Goal: Find contact information: Find contact information

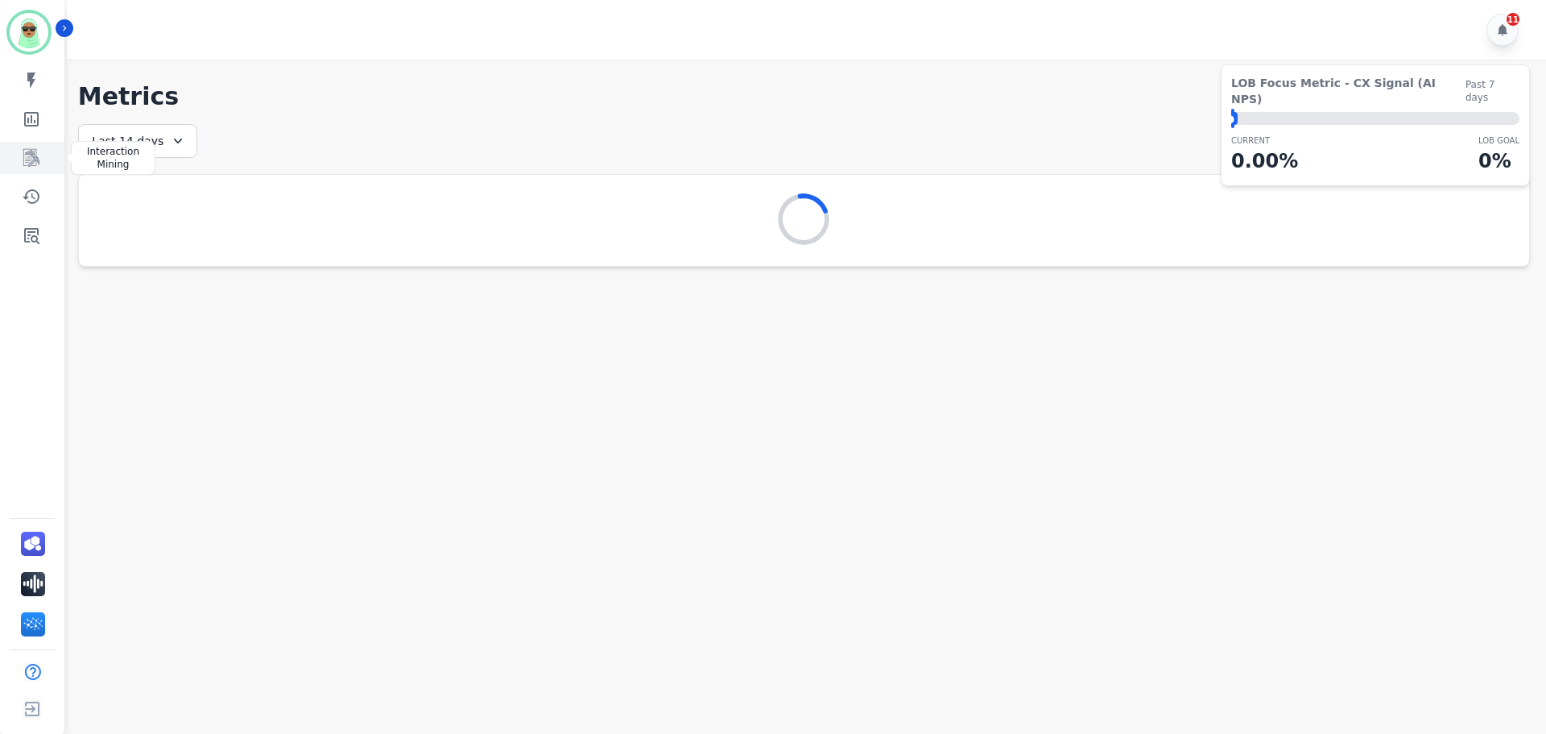
click at [35, 162] on icon "Sidebar" at bounding box center [31, 157] width 19 height 19
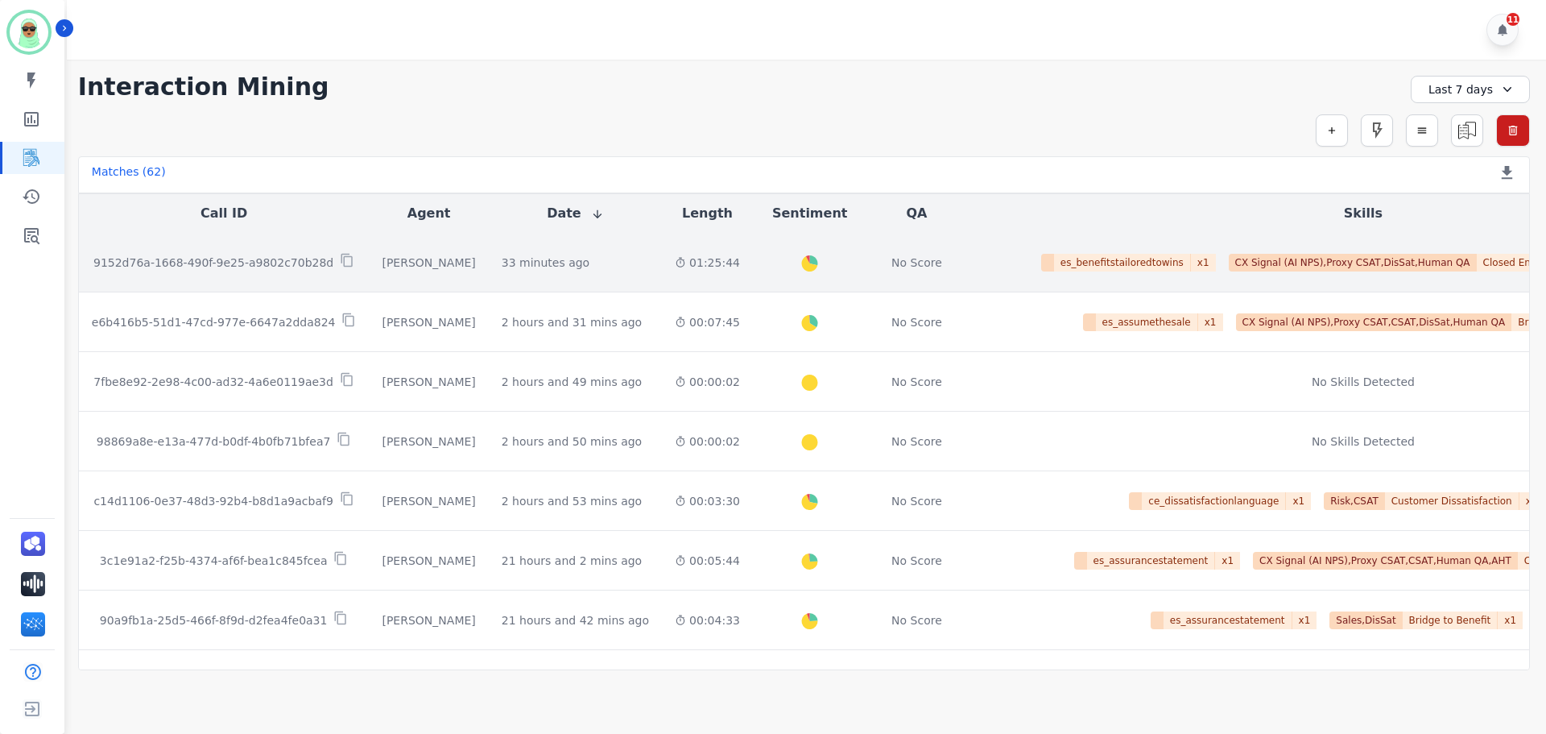
click at [544, 272] on td "33 minutes ago Start at: [DATE] 12:49pm" at bounding box center [575, 263] width 173 height 60
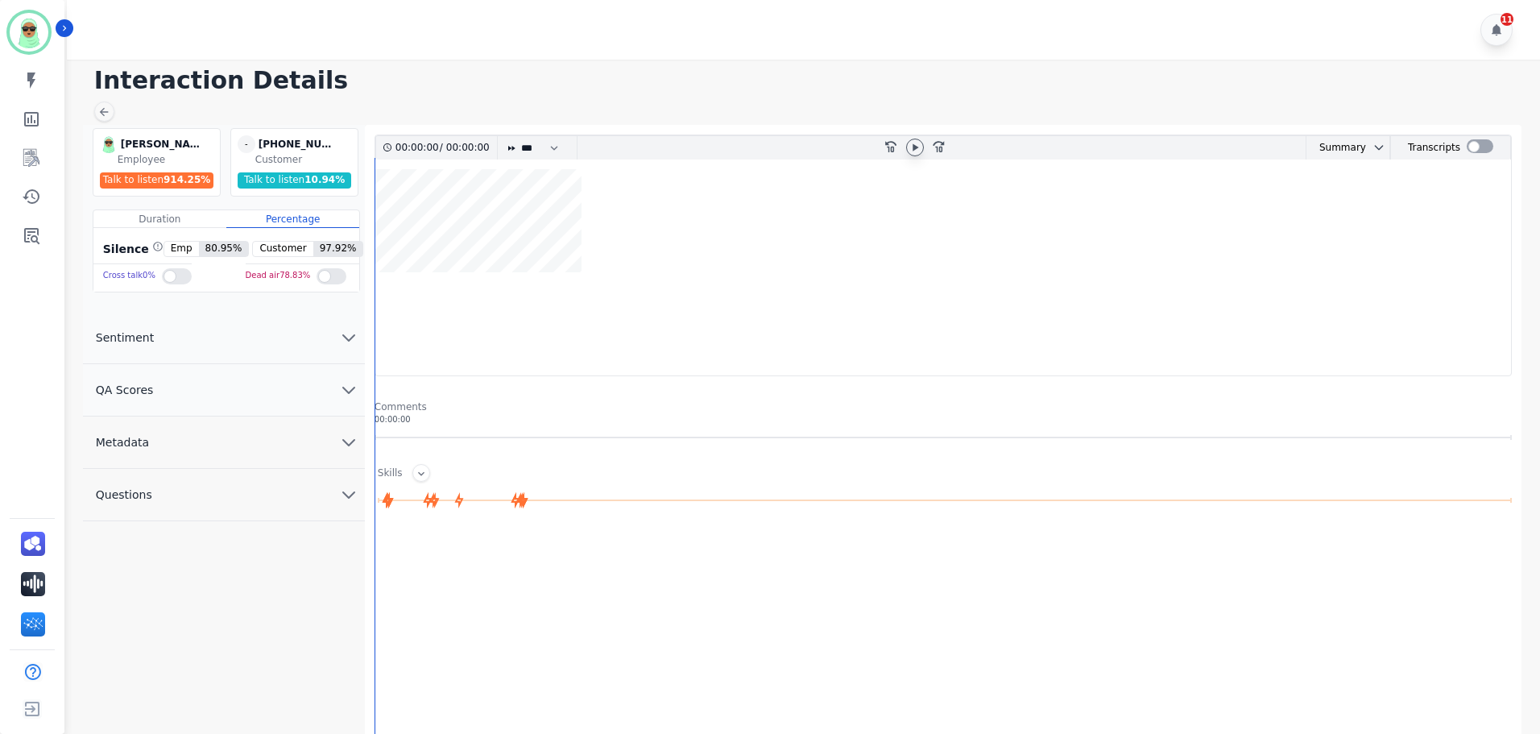
click at [911, 150] on icon at bounding box center [914, 147] width 13 height 13
click at [913, 143] on icon at bounding box center [914, 147] width 13 height 13
click at [494, 234] on wave at bounding box center [943, 272] width 1136 height 206
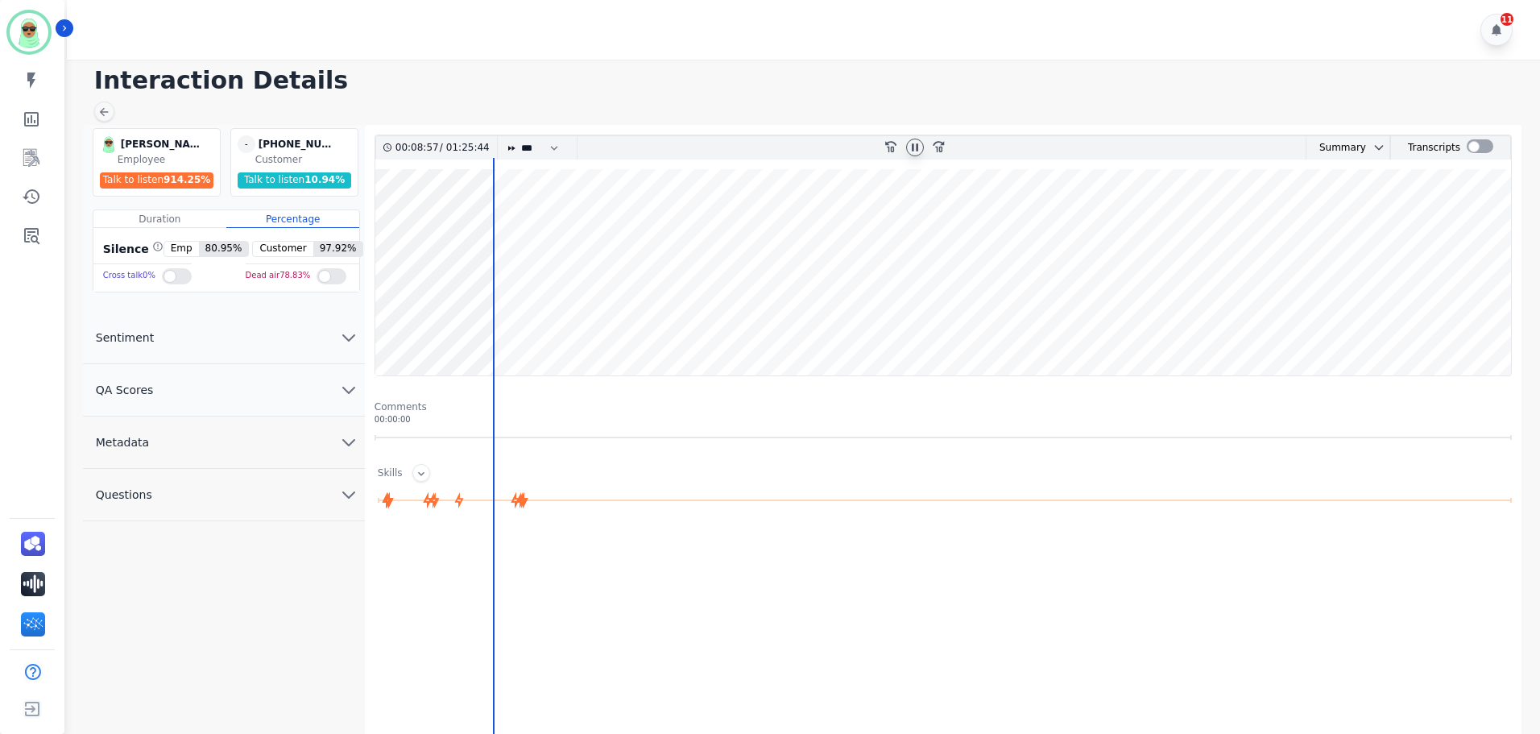
click at [417, 215] on wave at bounding box center [943, 272] width 1136 height 206
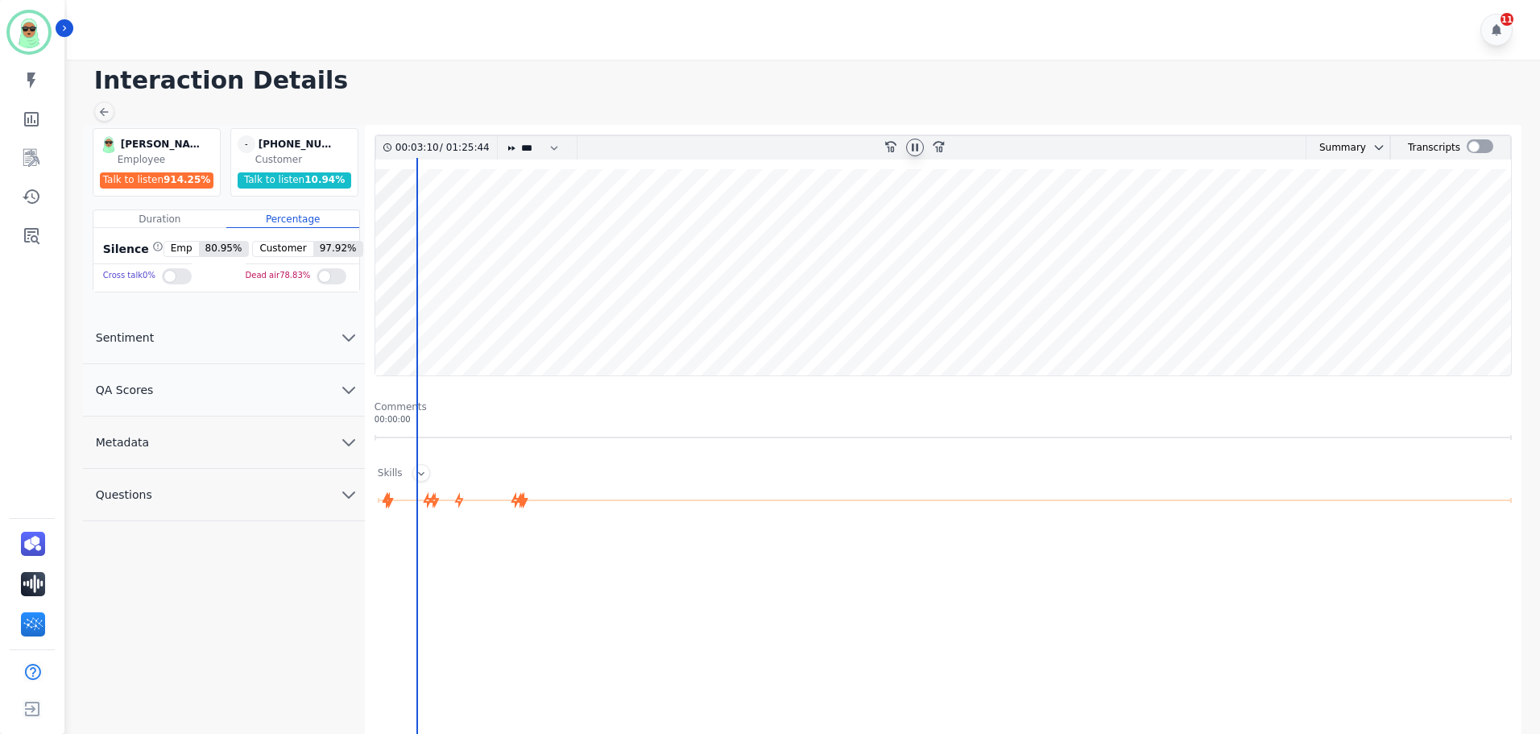
click at [388, 221] on wave at bounding box center [943, 272] width 1136 height 206
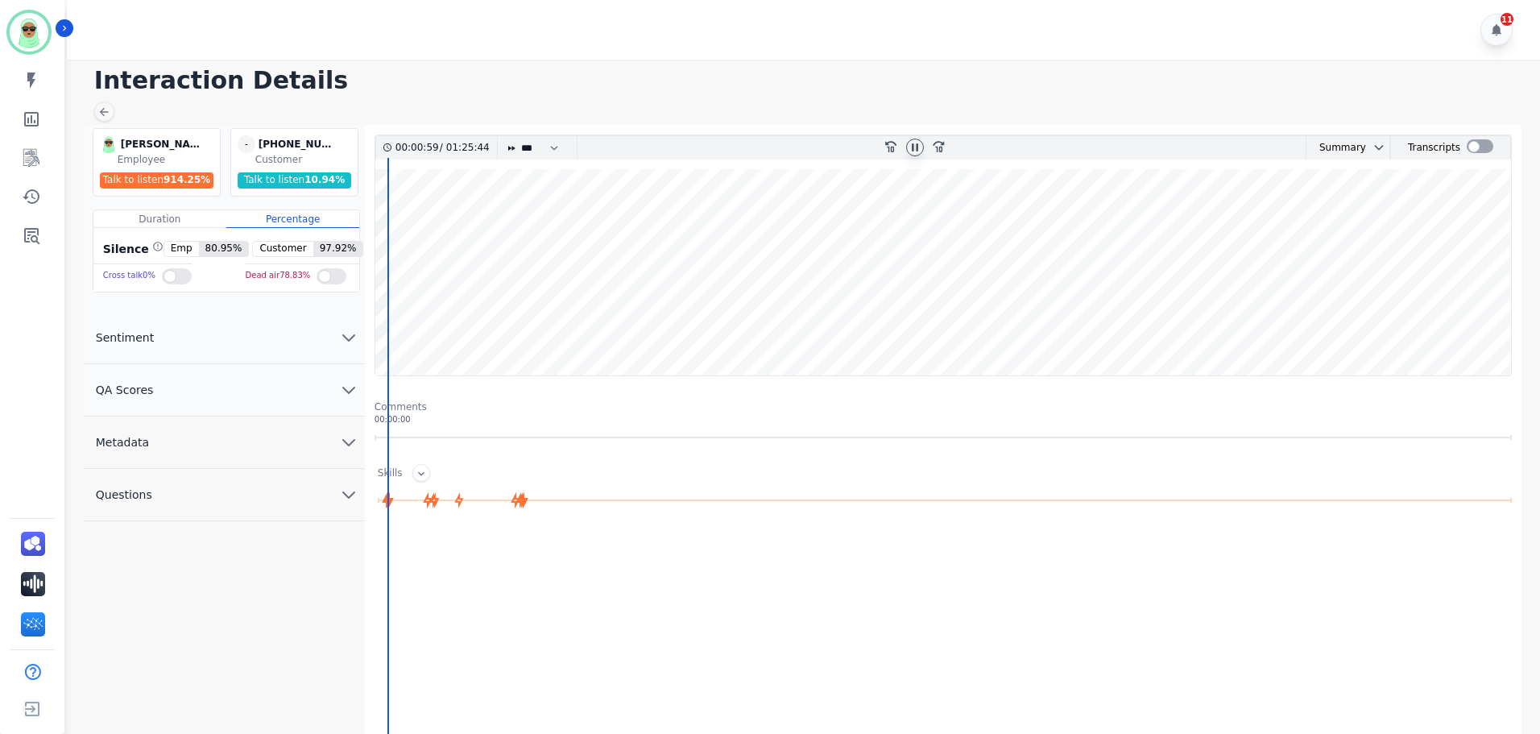
click at [936, 211] on wave at bounding box center [943, 272] width 1136 height 206
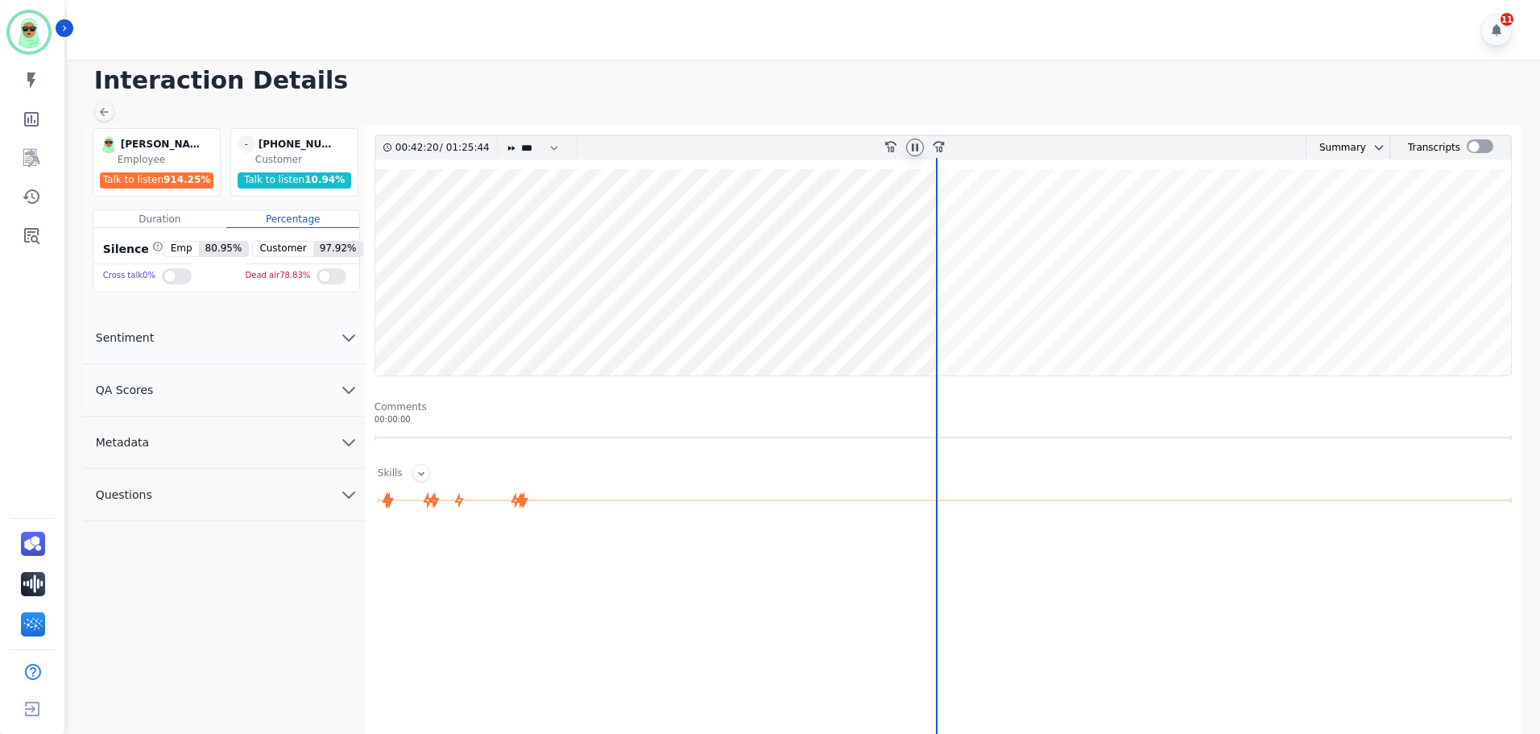
click at [1074, 219] on wave at bounding box center [943, 272] width 1136 height 206
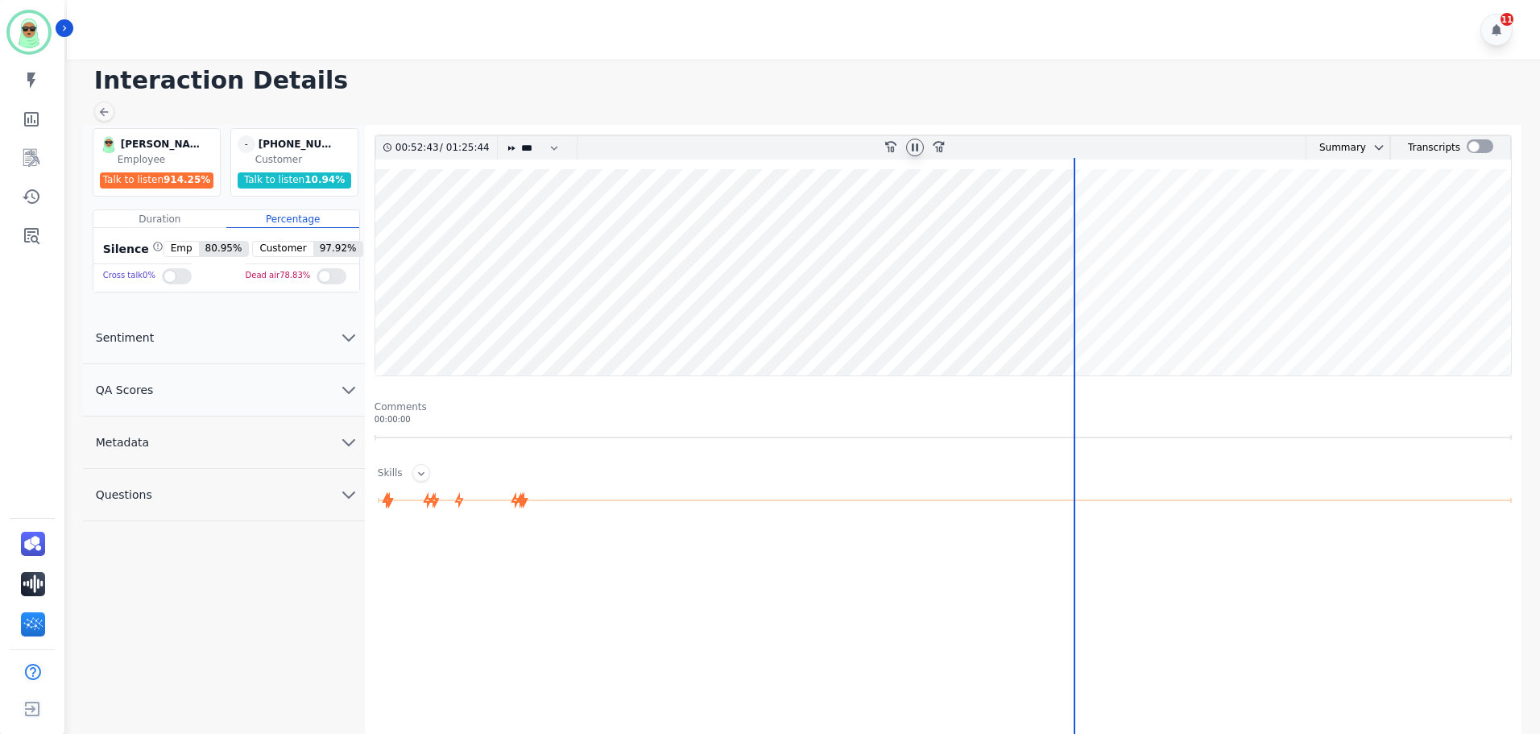
click at [1216, 230] on wave at bounding box center [943, 272] width 1136 height 206
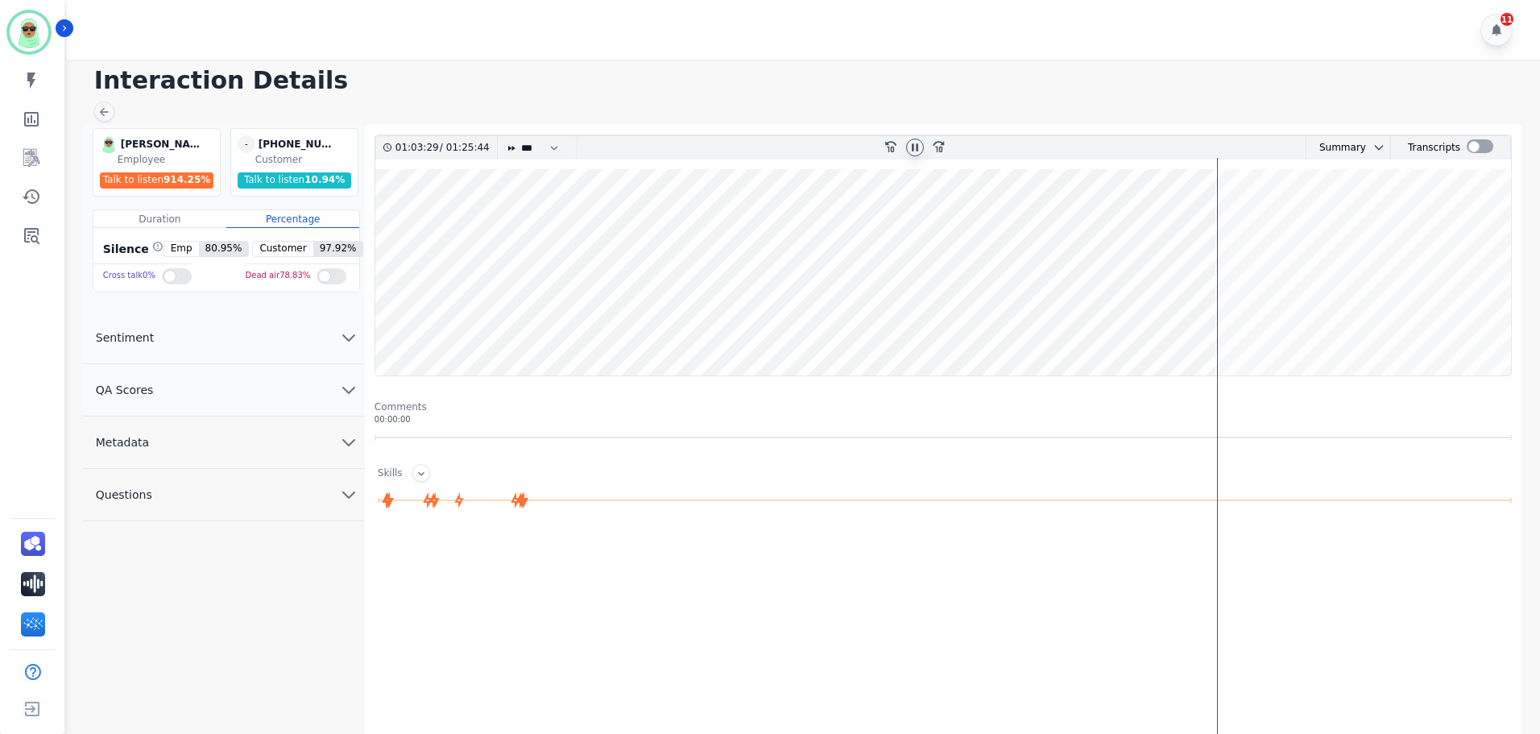
click at [1286, 226] on wave at bounding box center [943, 272] width 1136 height 206
drag, startPoint x: 1374, startPoint y: 221, endPoint x: 1415, endPoint y: 211, distance: 42.2
click at [1375, 221] on wave at bounding box center [943, 272] width 1136 height 206
click at [1455, 213] on wave at bounding box center [943, 272] width 1136 height 206
drag, startPoint x: 466, startPoint y: 326, endPoint x: 426, endPoint y: 326, distance: 39.5
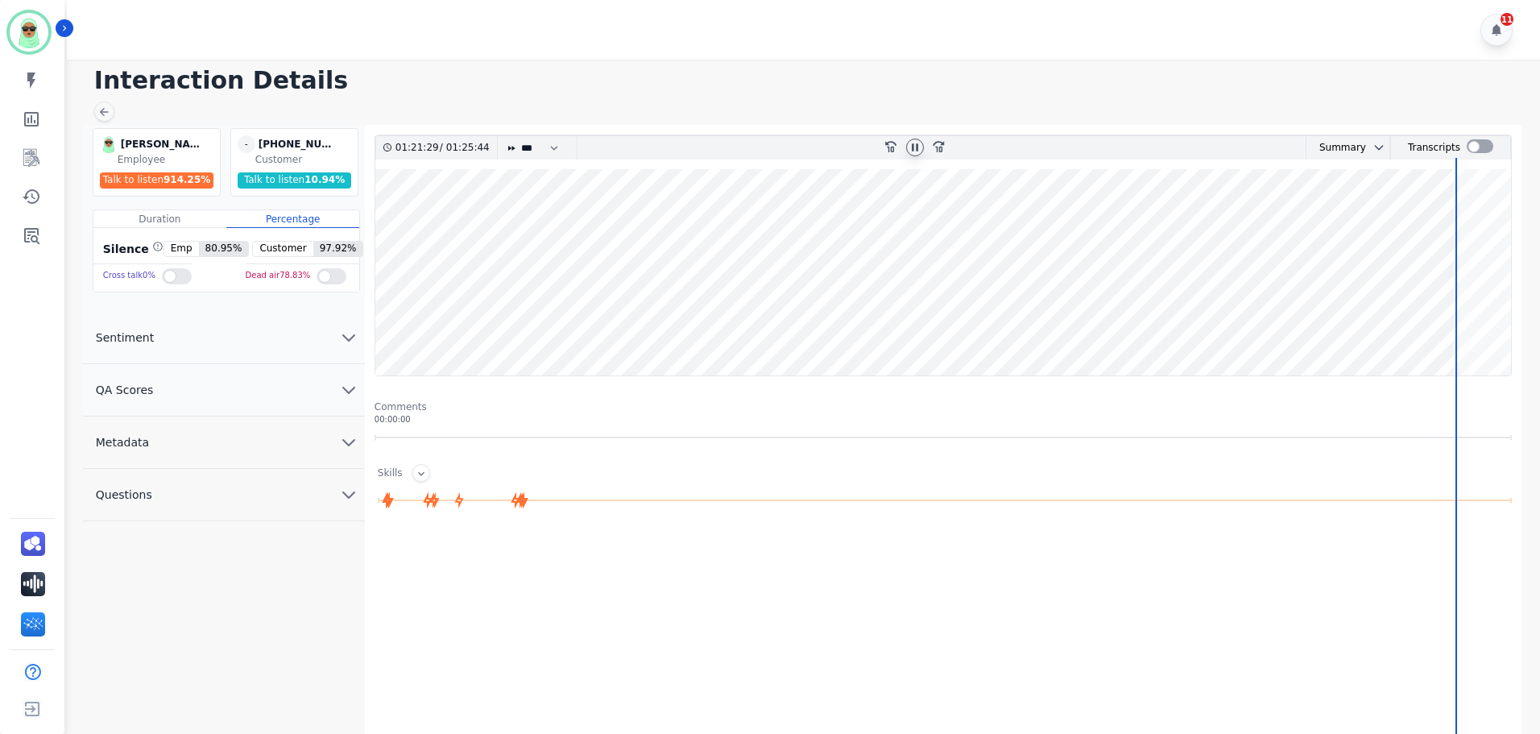
click at [464, 326] on wave at bounding box center [943, 272] width 1136 height 206
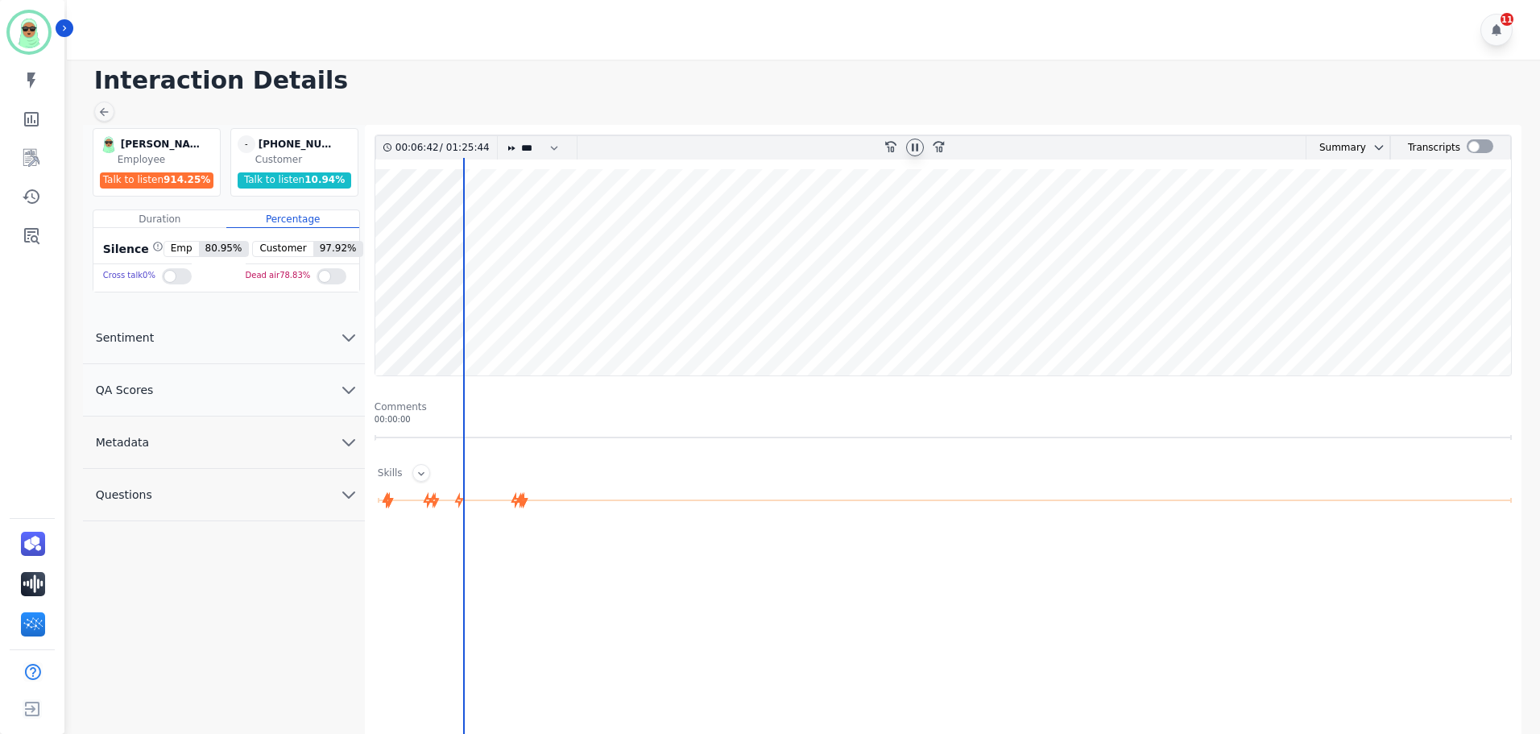
click at [384, 321] on wave at bounding box center [943, 272] width 1136 height 206
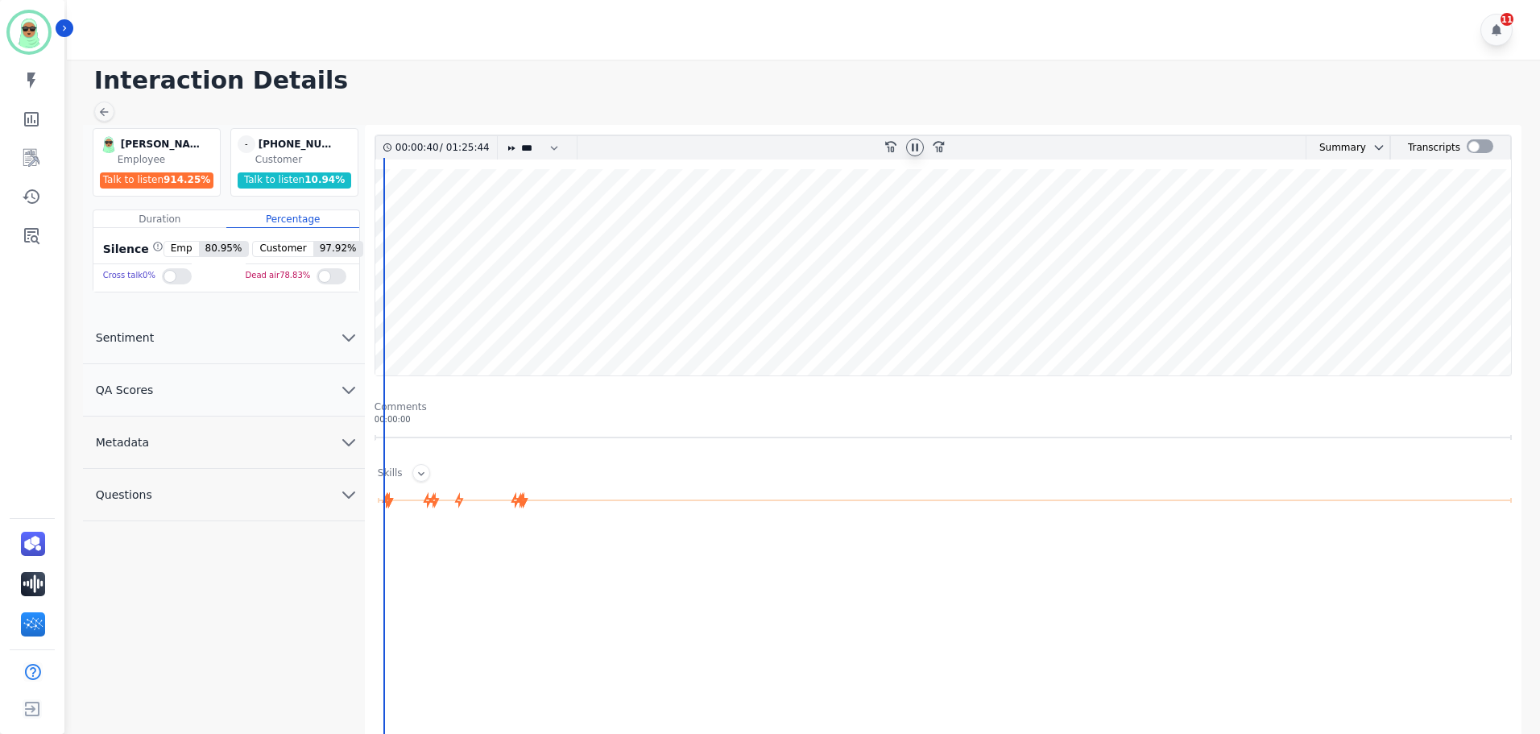
click at [916, 154] on div at bounding box center [915, 148] width 18 height 18
click at [913, 151] on icon at bounding box center [914, 147] width 13 height 13
click at [883, 154] on div "rewind-10" at bounding box center [891, 147] width 24 height 23
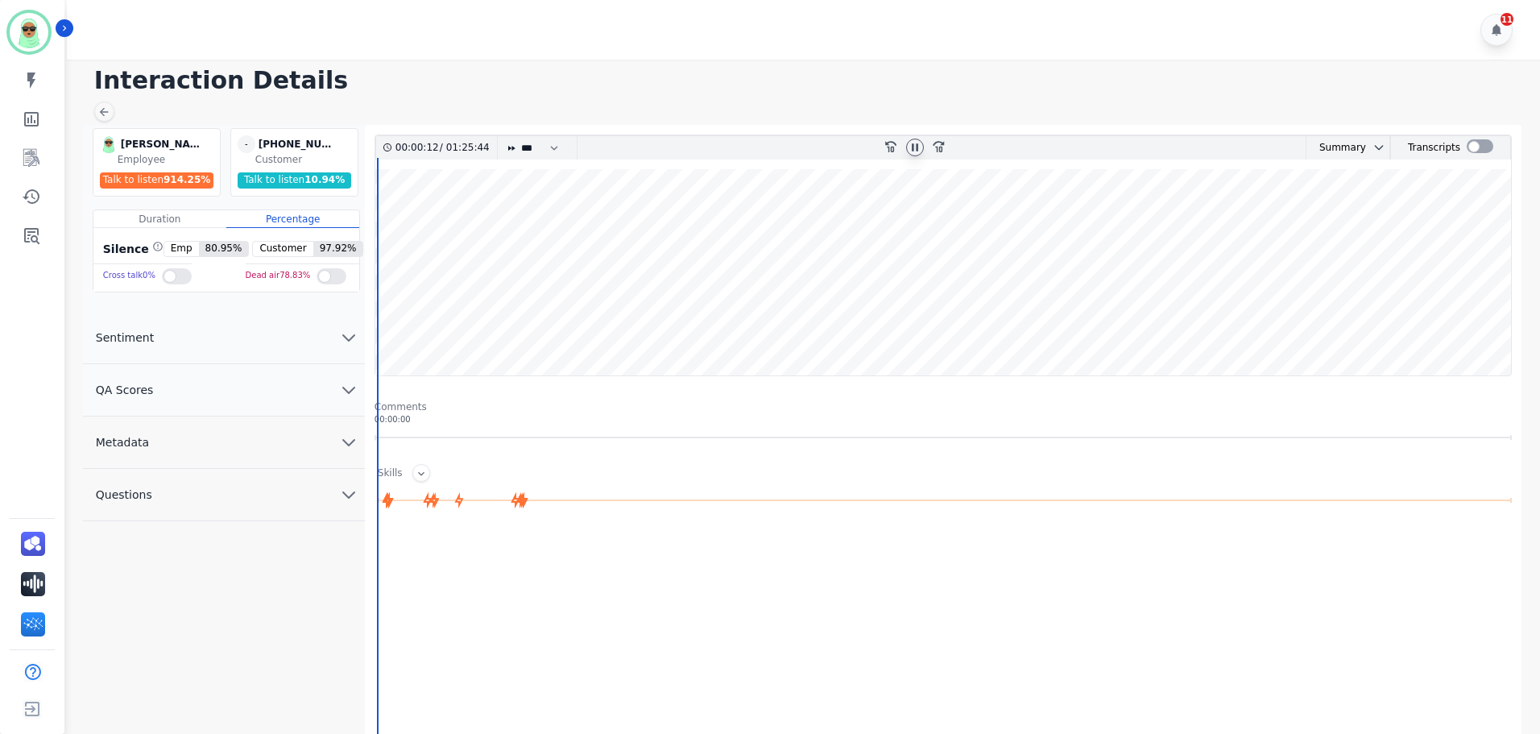
click at [914, 151] on icon at bounding box center [914, 147] width 13 height 13
click at [306, 139] on div "[PHONE_NUMBER]" at bounding box center [299, 144] width 81 height 18
copy div "13863028740"
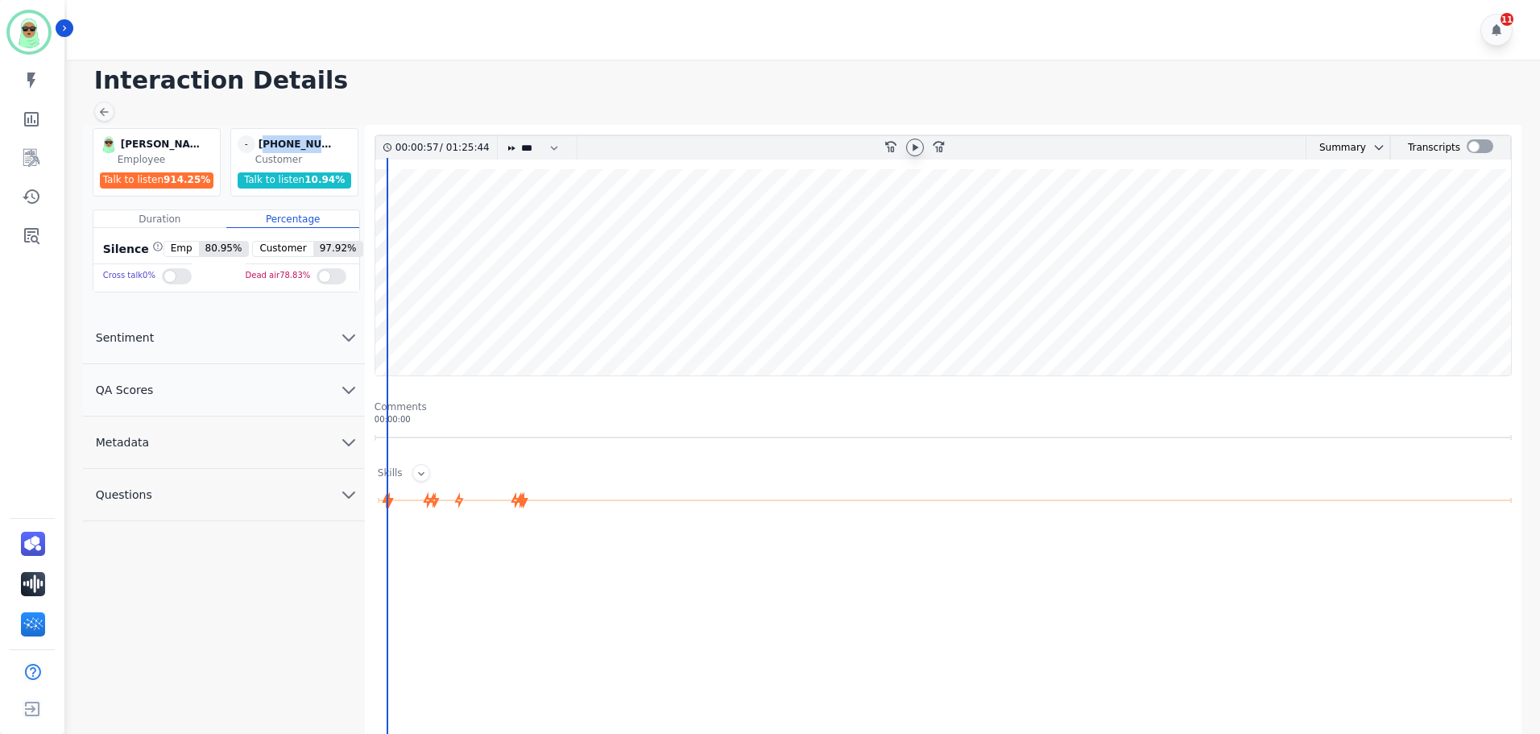
click at [496, 331] on wave at bounding box center [943, 272] width 1136 height 206
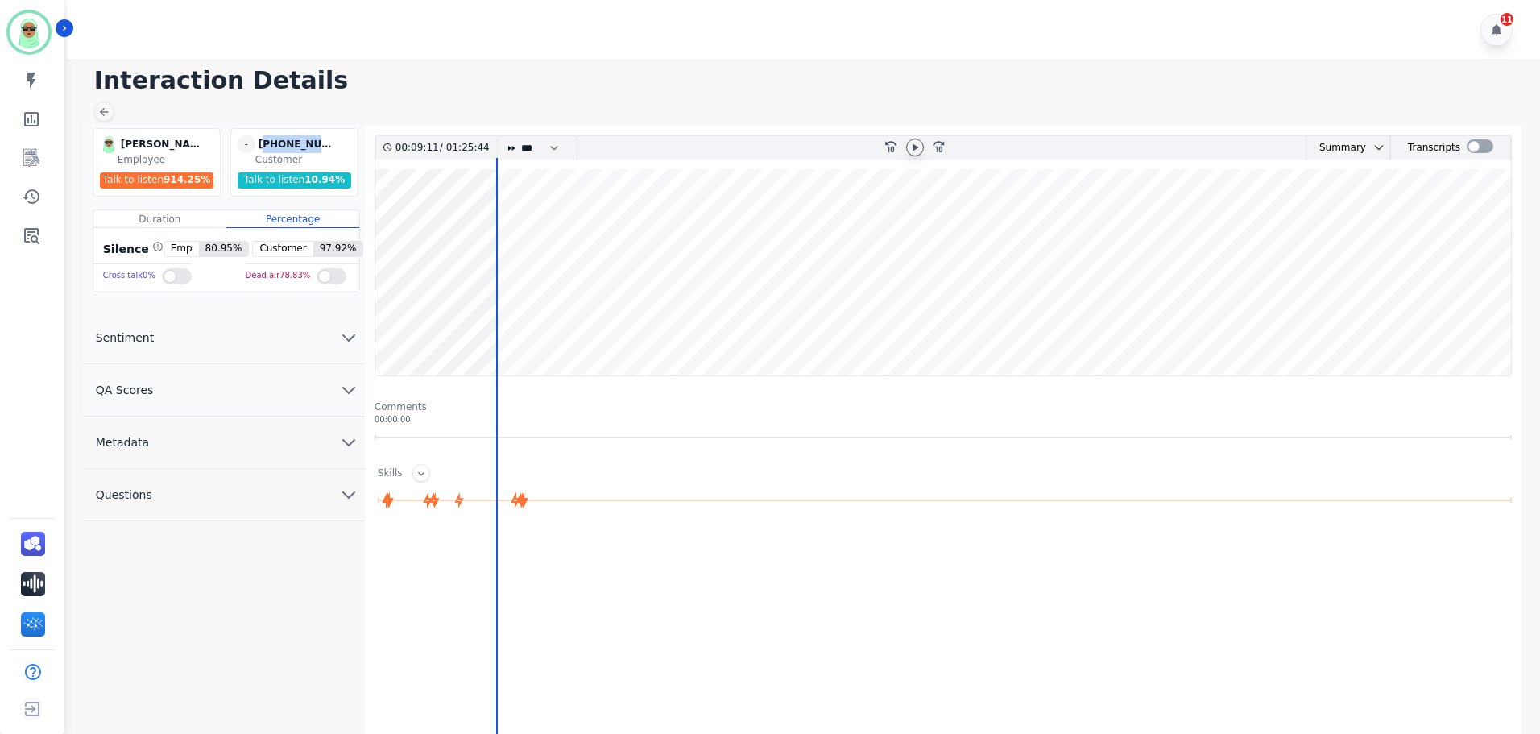
click at [603, 230] on wave at bounding box center [943, 272] width 1136 height 206
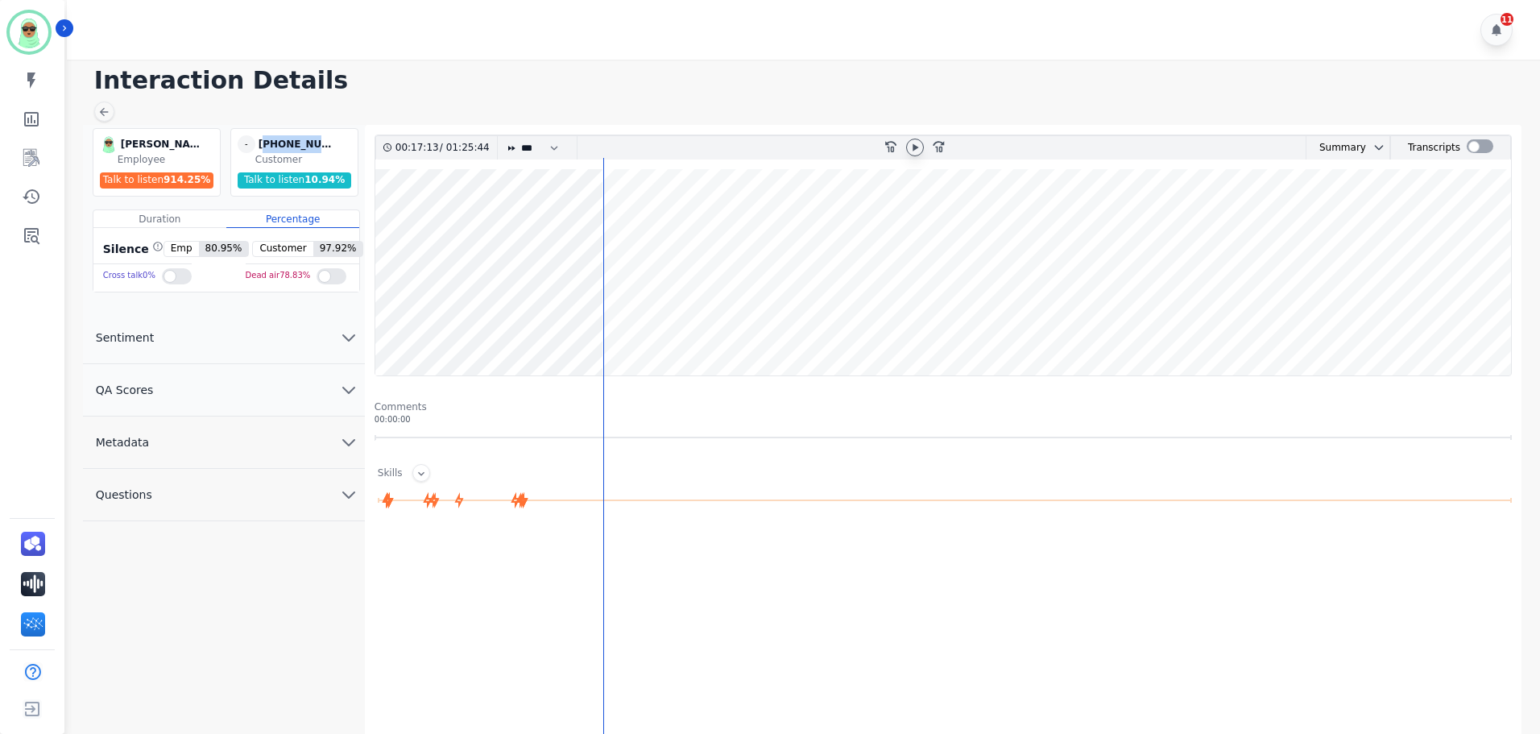
click at [651, 217] on wave at bounding box center [943, 272] width 1136 height 206
drag, startPoint x: 1473, startPoint y: 242, endPoint x: 1492, endPoint y: 222, distance: 26.8
click at [1476, 239] on wave at bounding box center [943, 272] width 1136 height 206
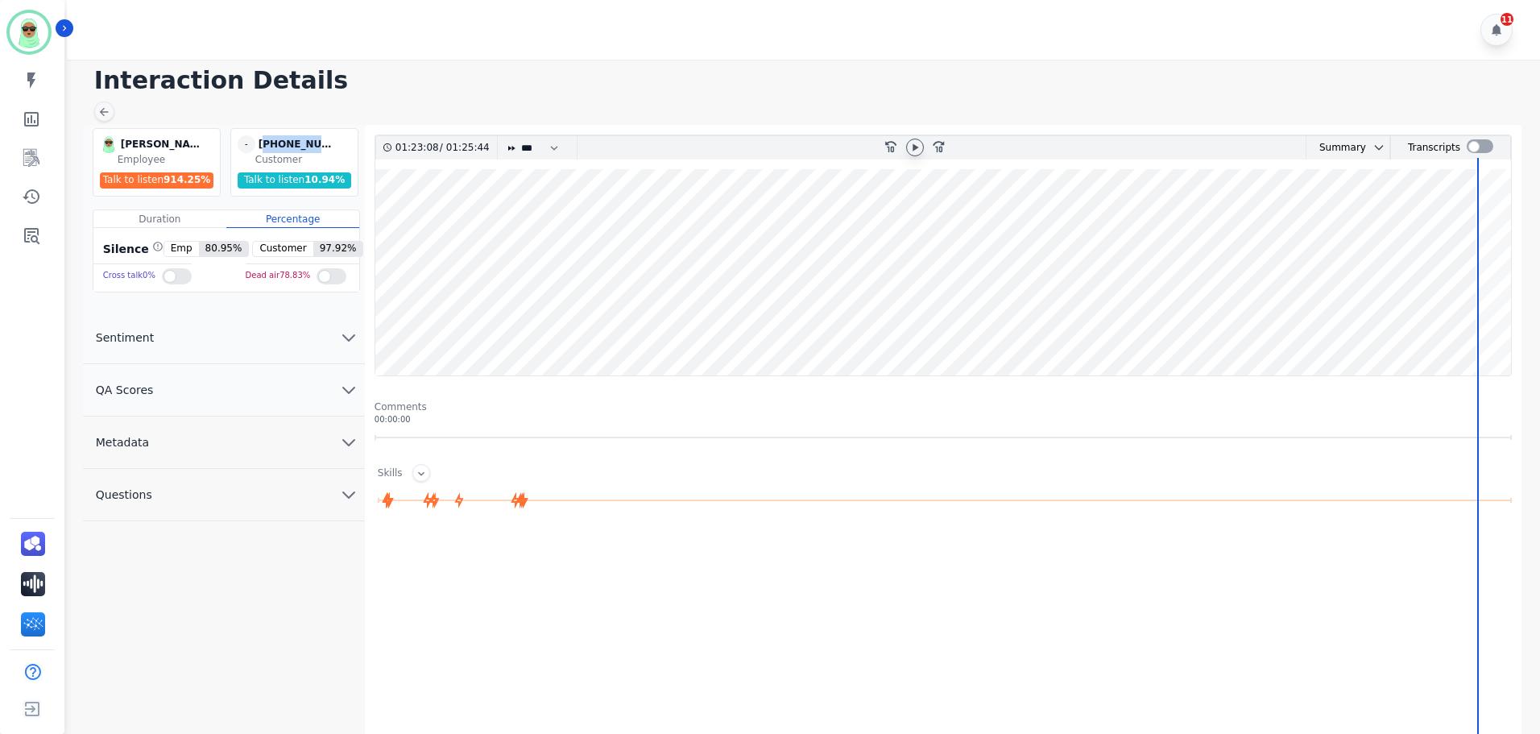
click at [1496, 217] on wave at bounding box center [943, 272] width 1136 height 206
